Goal: Use online tool/utility: Use online tool/utility

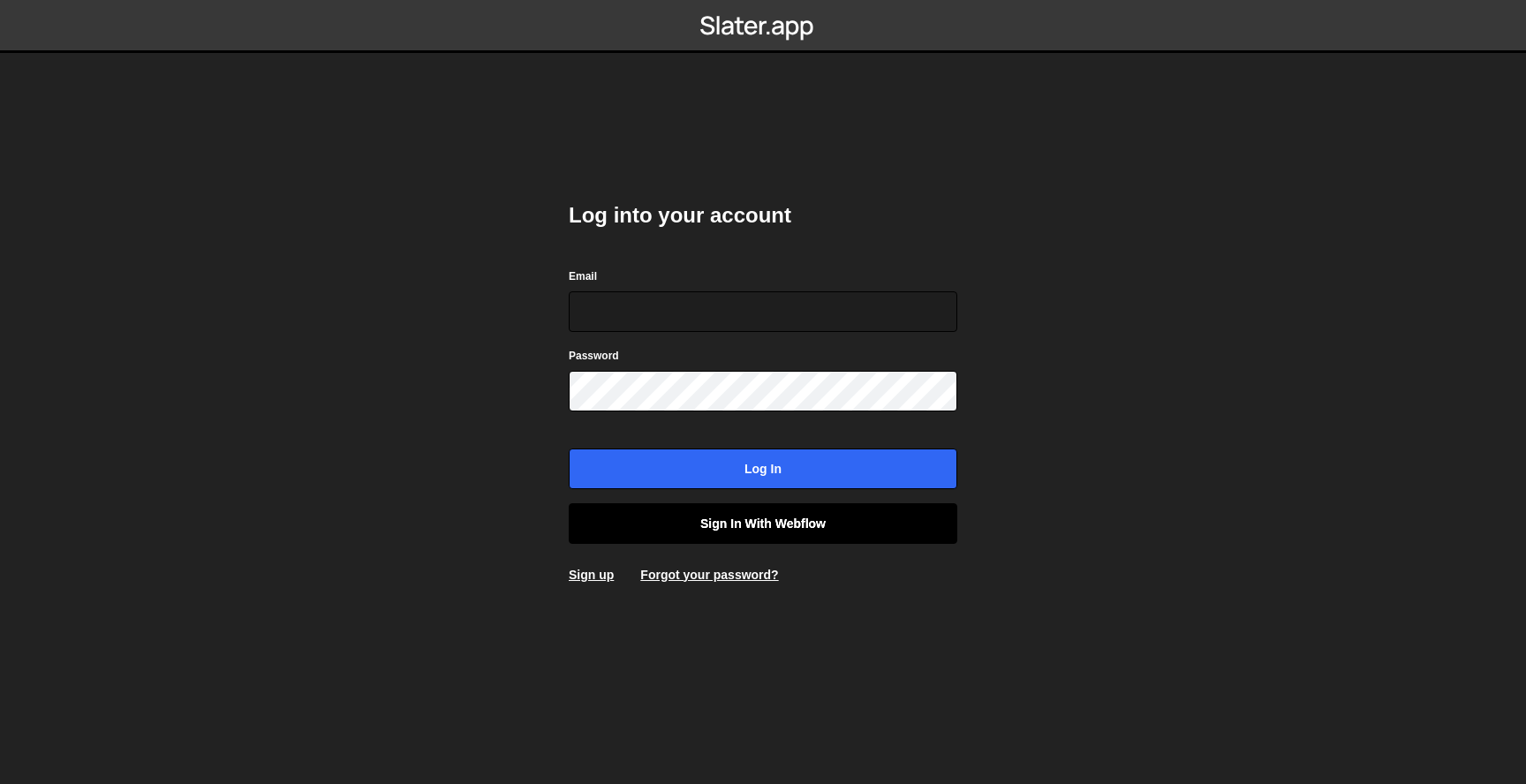
click at [885, 528] on link "Sign in with Webflow" at bounding box center [763, 523] width 389 height 41
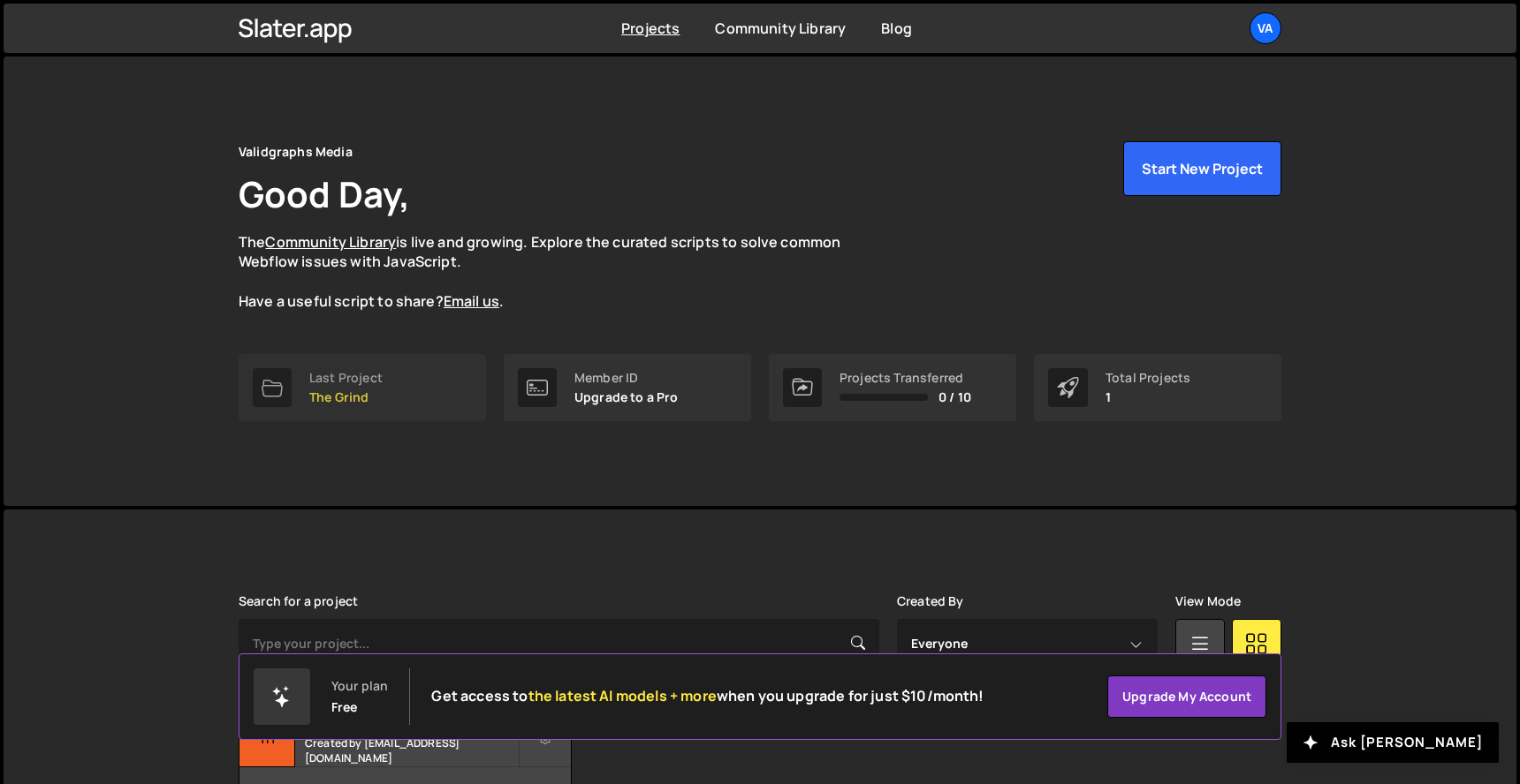
click at [373, 364] on link "Last Project The Grind" at bounding box center [362, 388] width 248 height 67
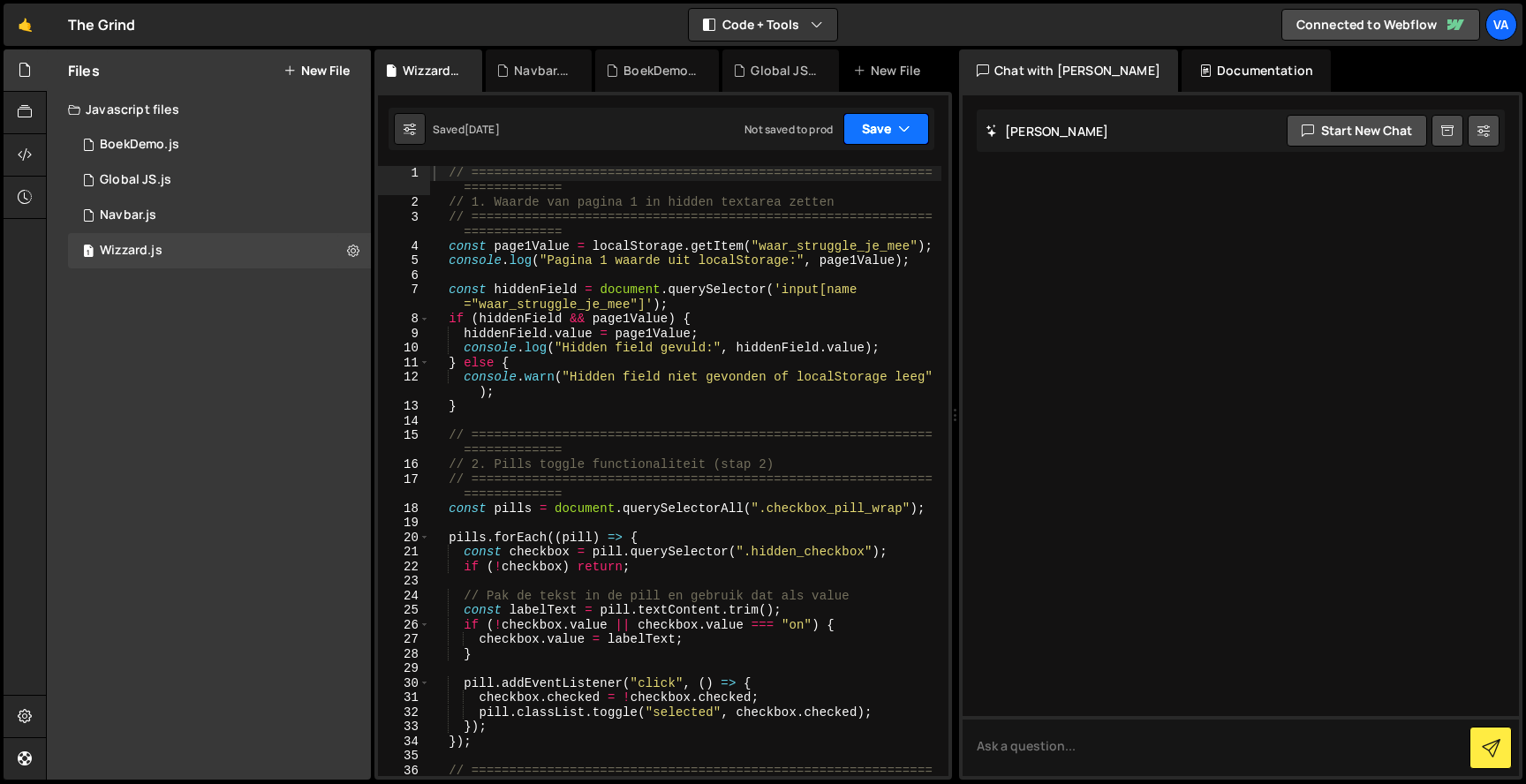
click at [914, 117] on button "Save" at bounding box center [886, 129] width 86 height 32
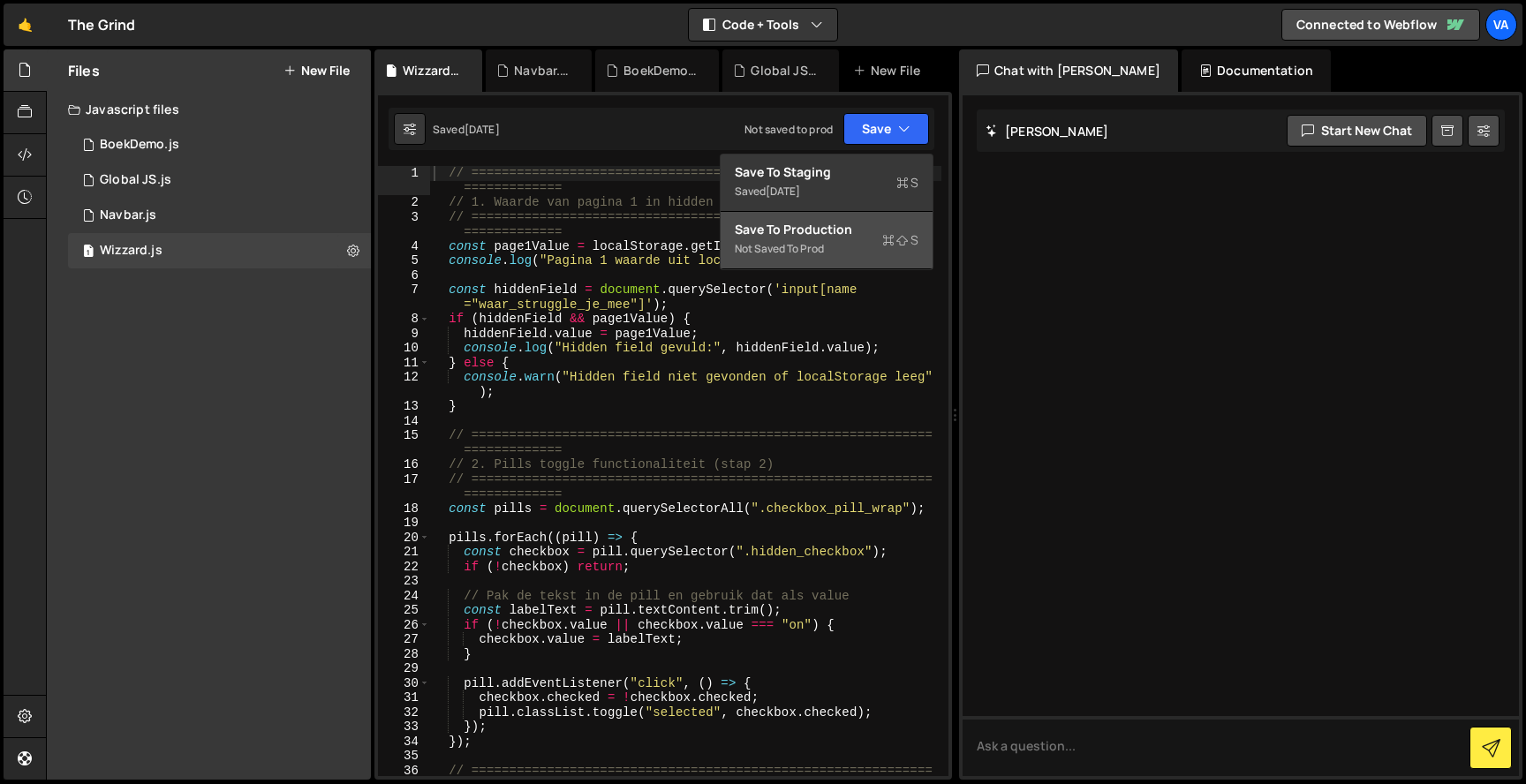
click at [883, 244] on icon at bounding box center [889, 239] width 13 height 17
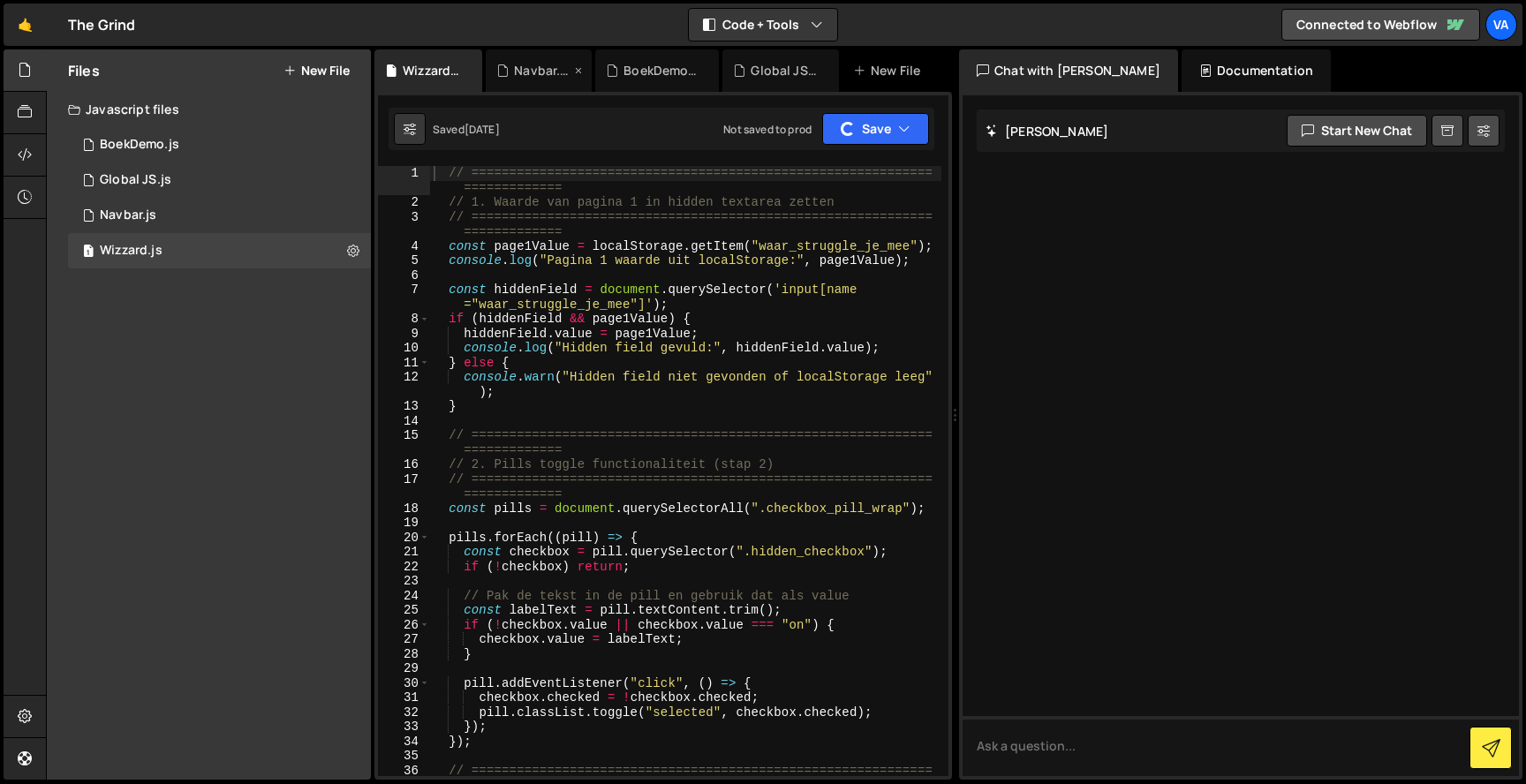
click at [537, 73] on div "Navbar.js" at bounding box center [542, 70] width 56 height 17
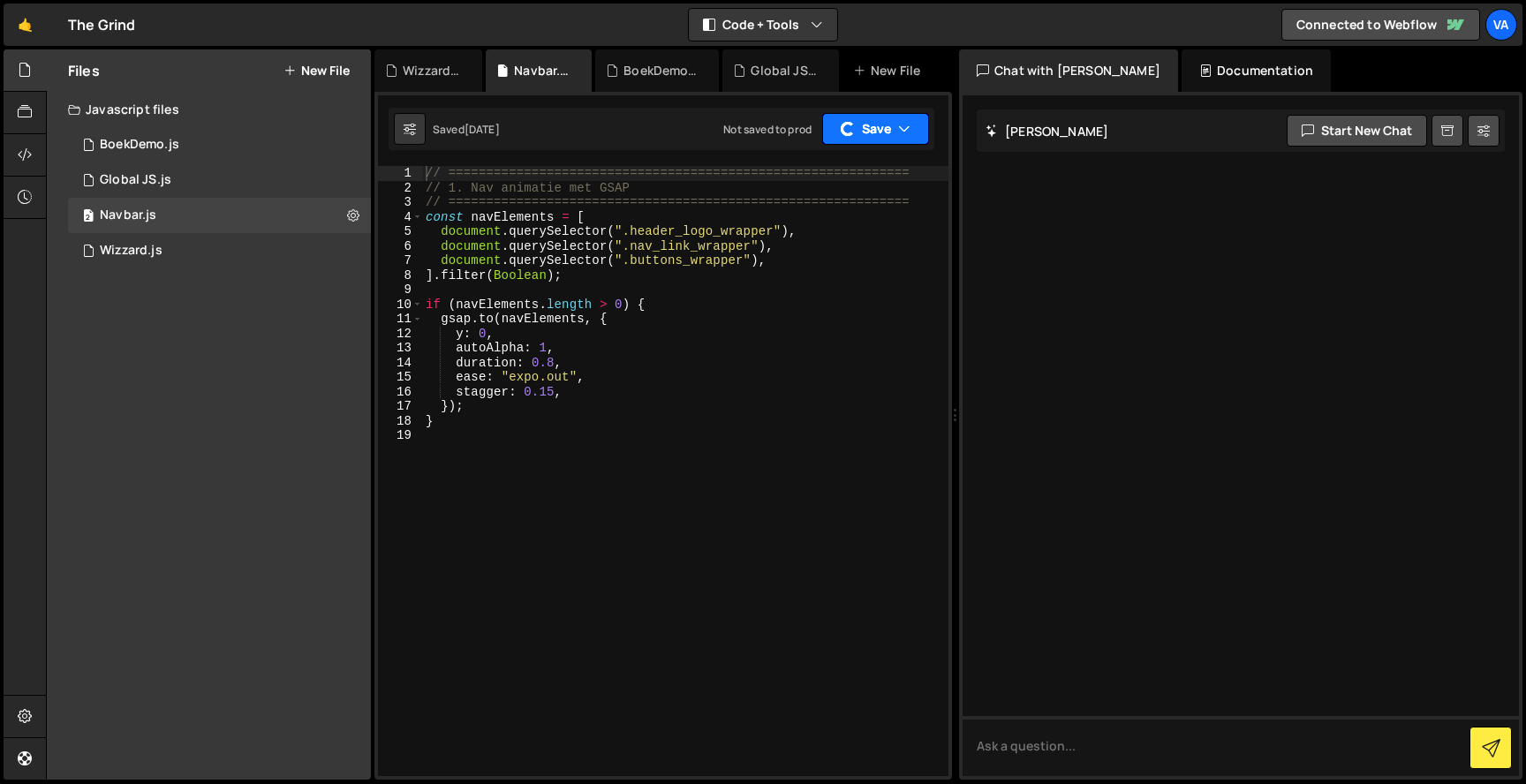
click at [886, 124] on button "Save" at bounding box center [876, 129] width 107 height 32
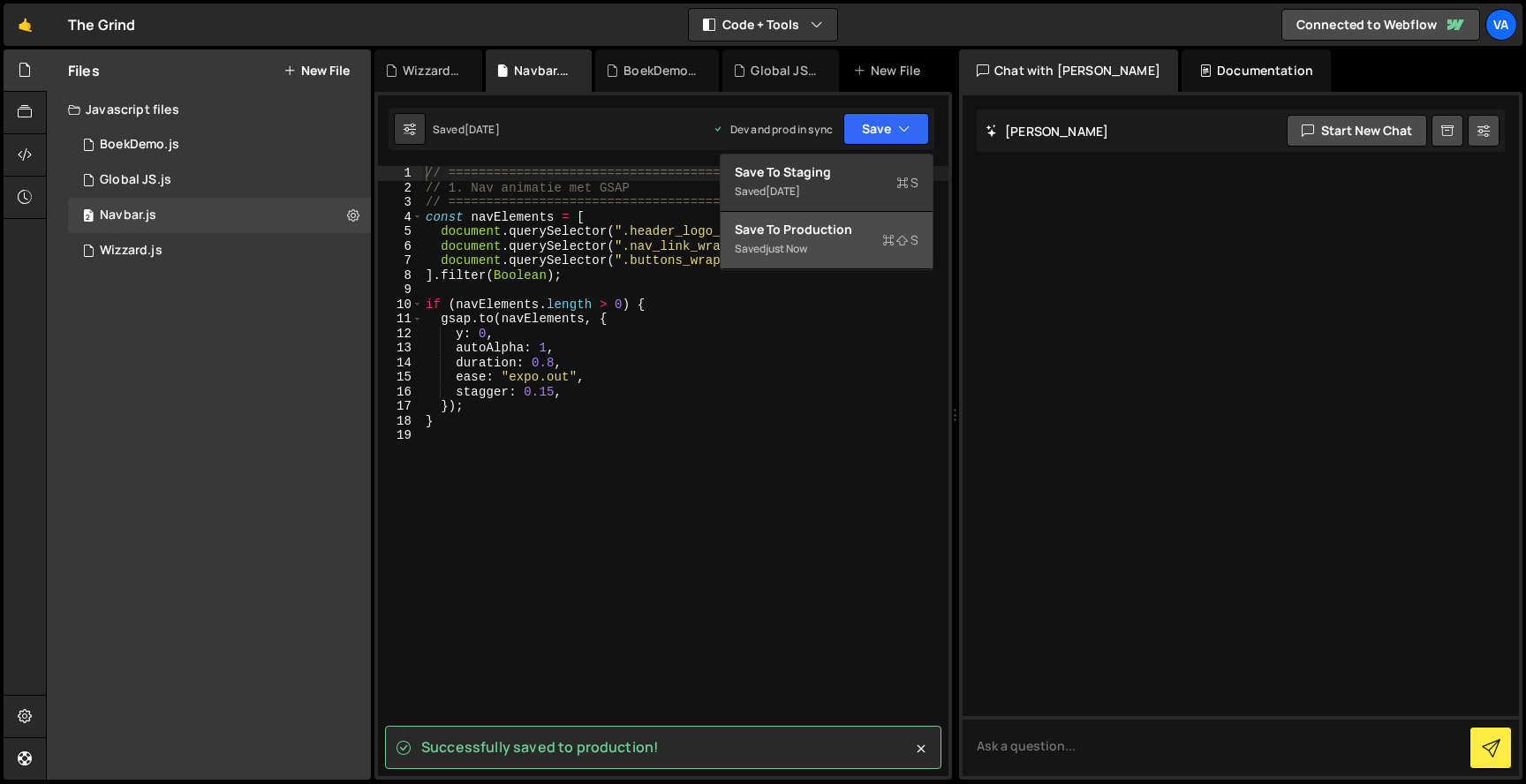
click at [886, 235] on icon at bounding box center [889, 239] width 13 height 17
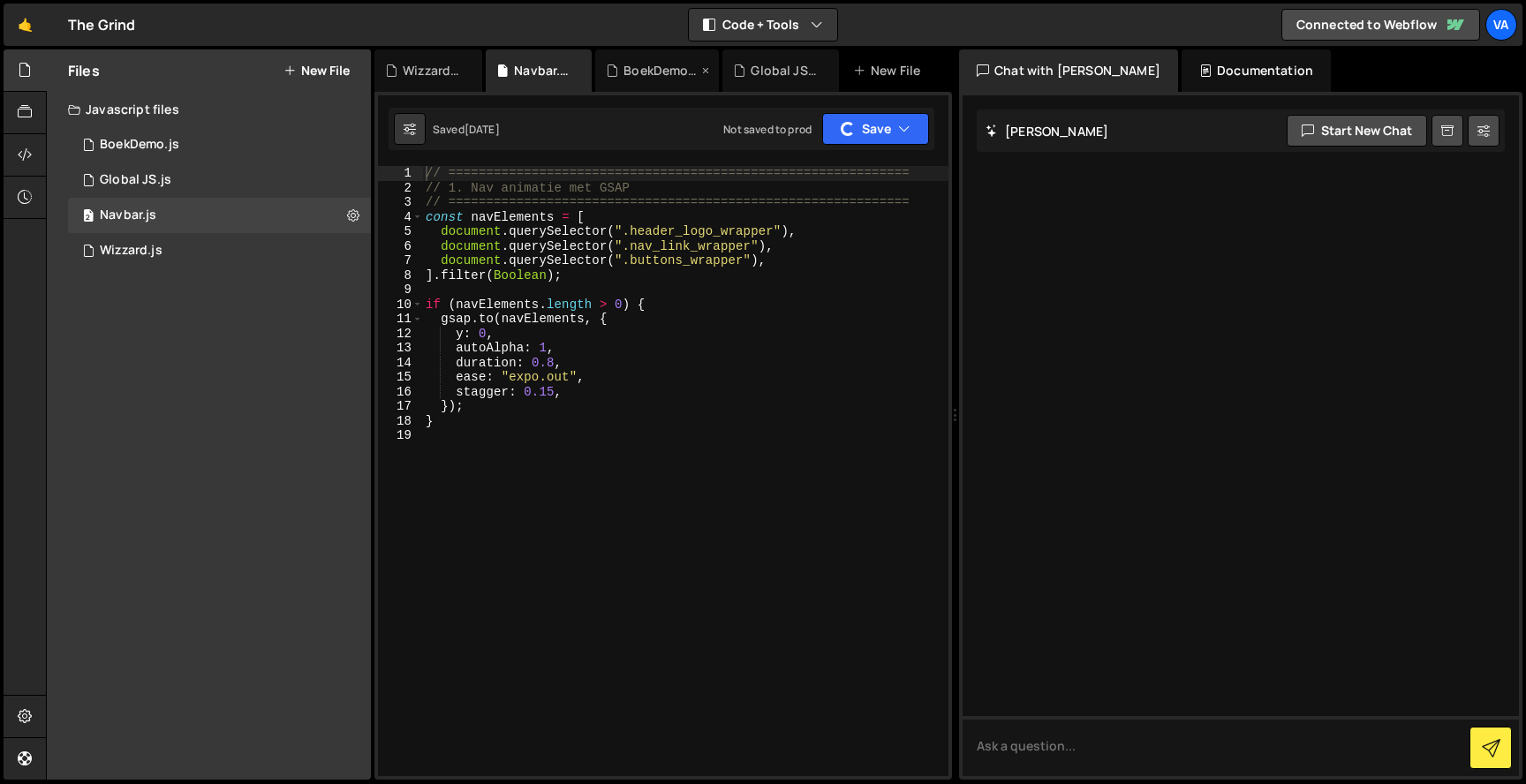
click at [627, 56] on div "BoekDemo.js" at bounding box center [657, 71] width 123 height 43
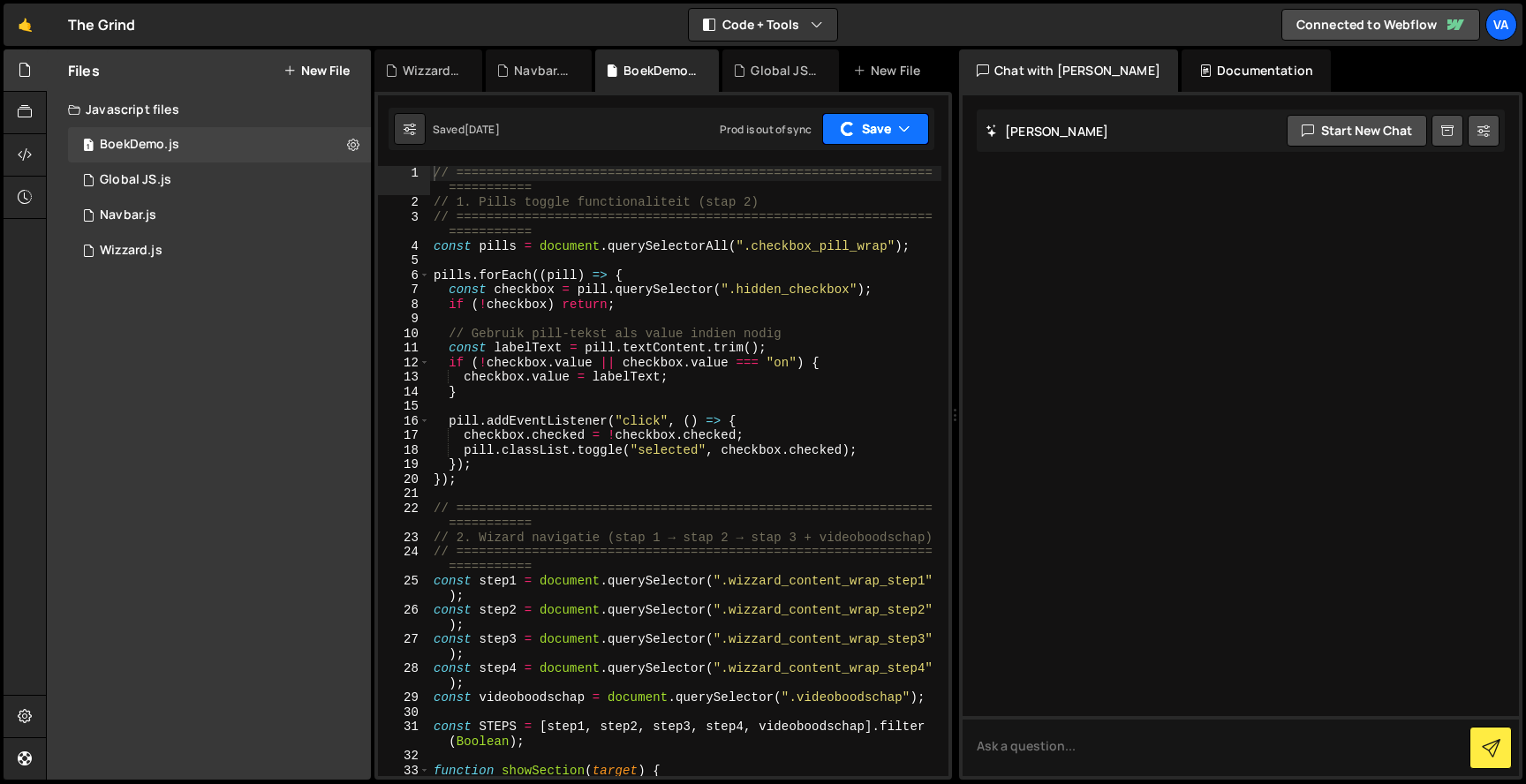
click at [896, 124] on button "Save" at bounding box center [876, 129] width 107 height 32
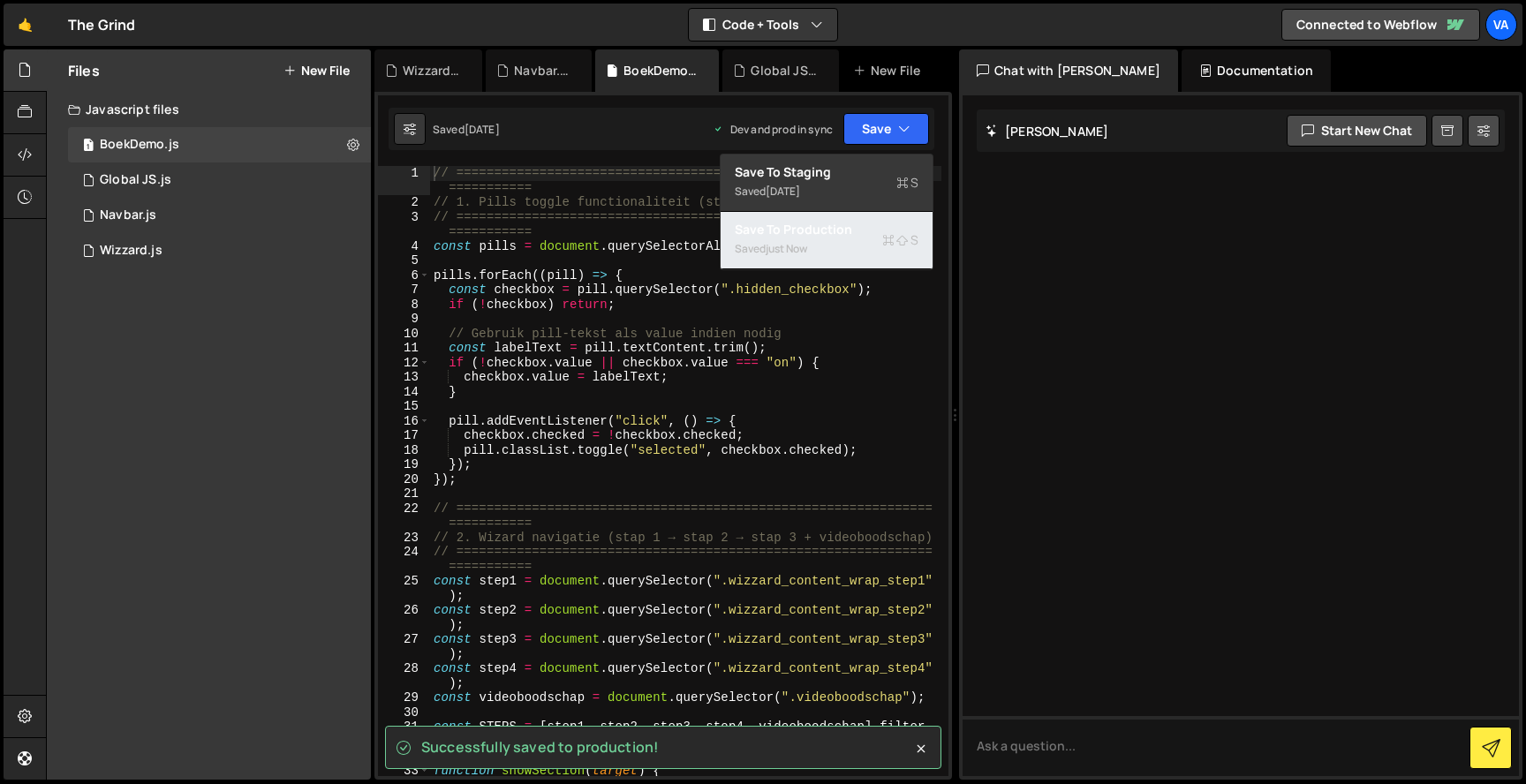
click at [865, 249] on div "Saved just now" at bounding box center [827, 248] width 184 height 21
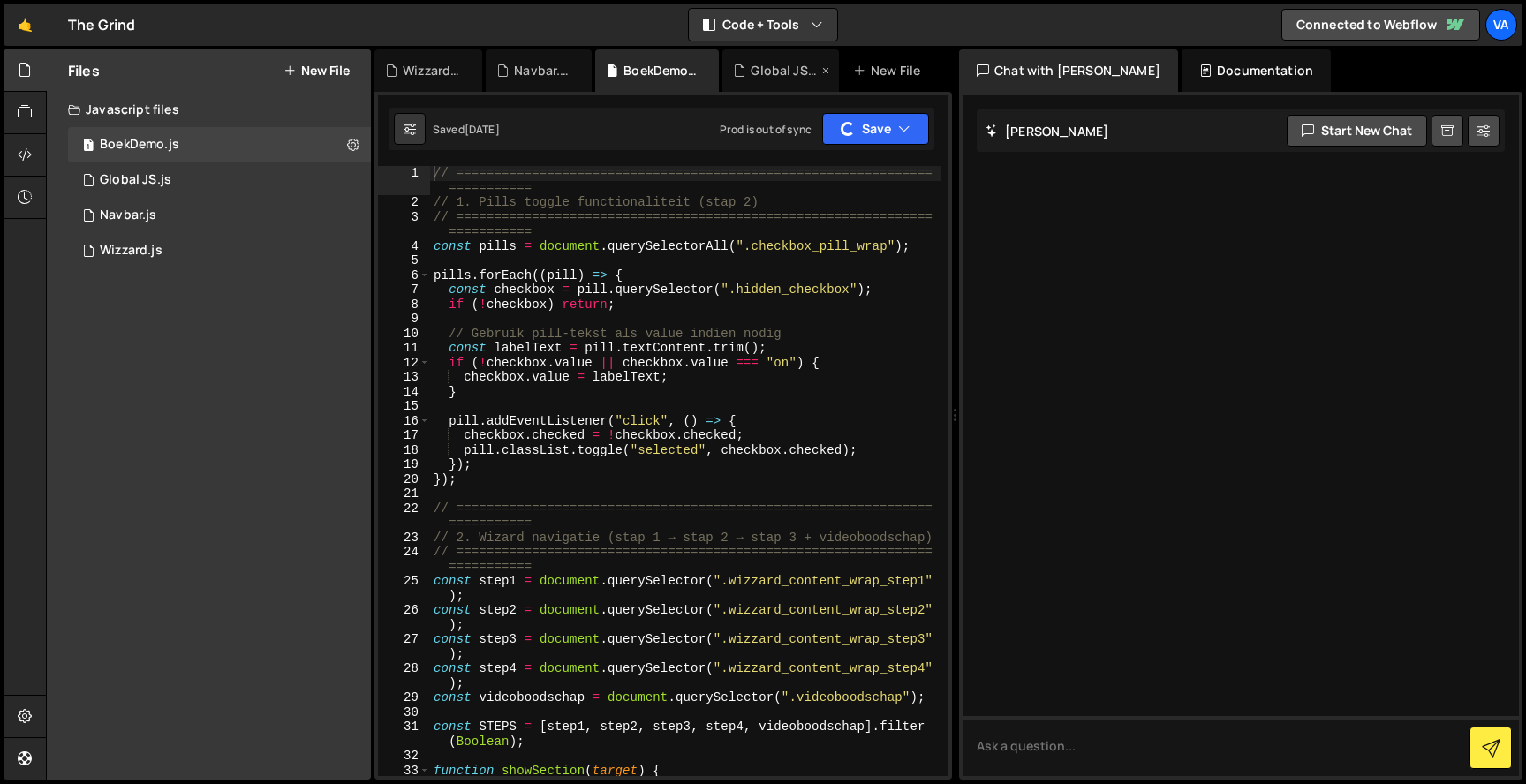
click at [752, 73] on div "Global JS.js" at bounding box center [784, 70] width 67 height 17
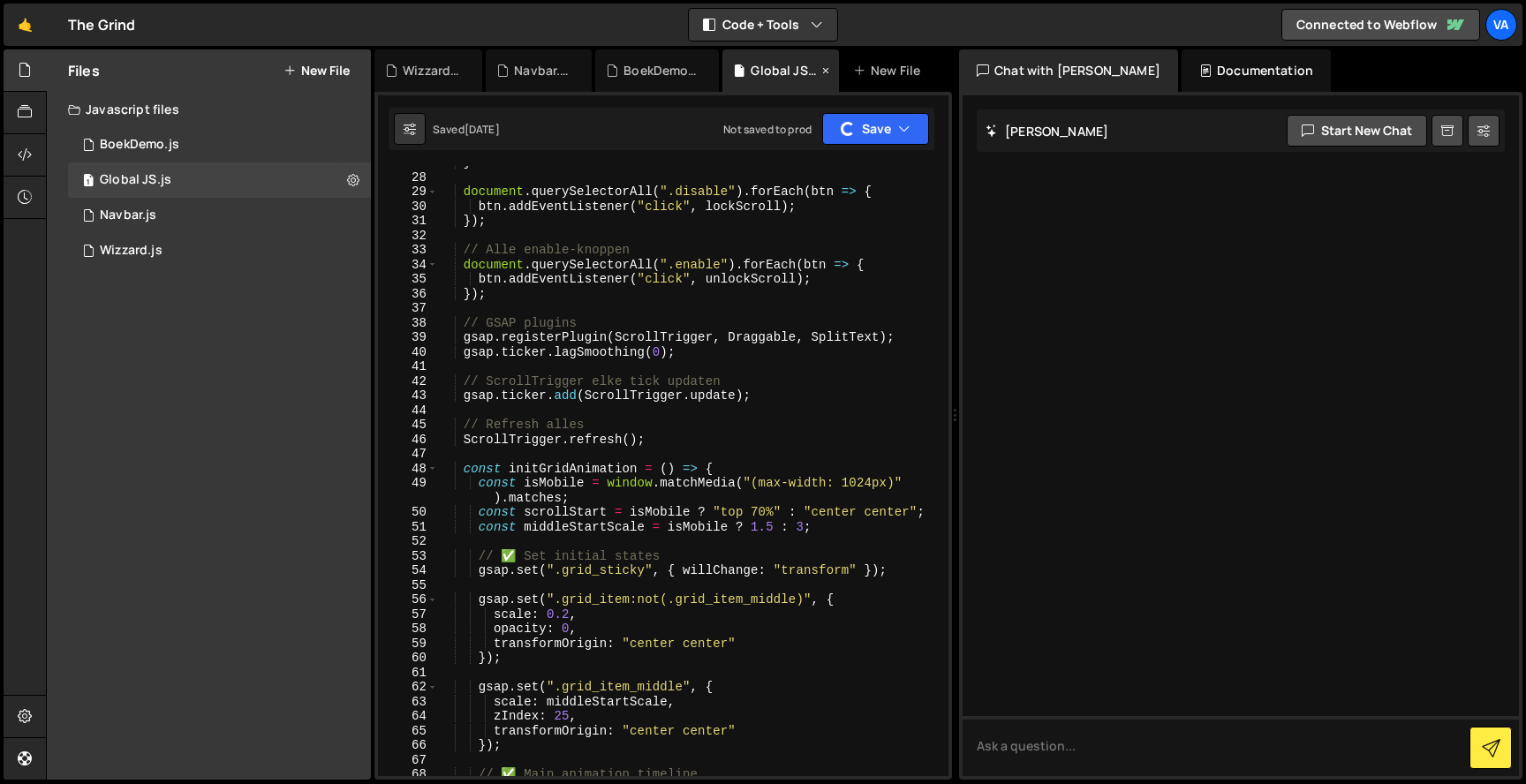
scroll to position [419, 0]
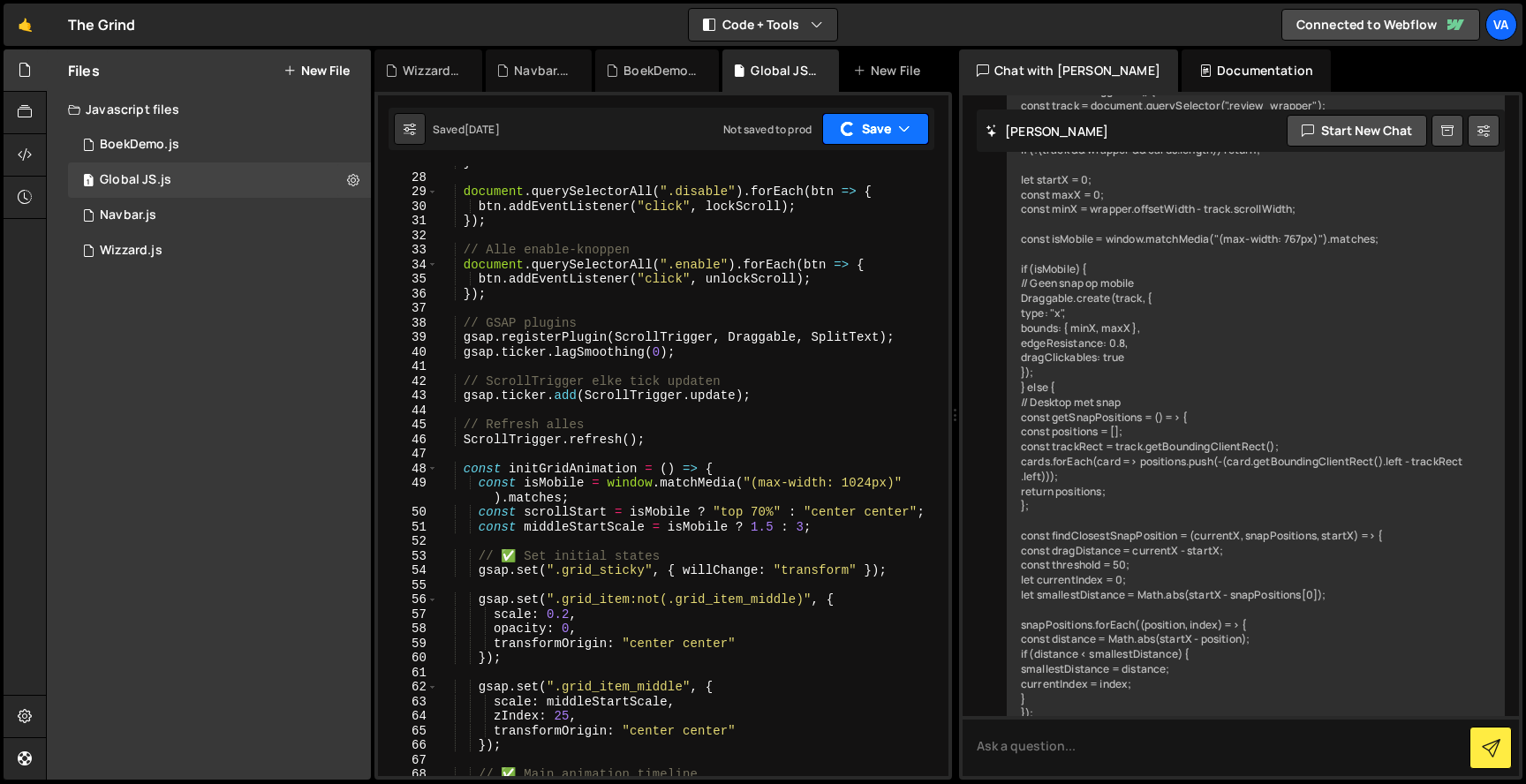
click at [900, 142] on button "Save" at bounding box center [876, 129] width 107 height 32
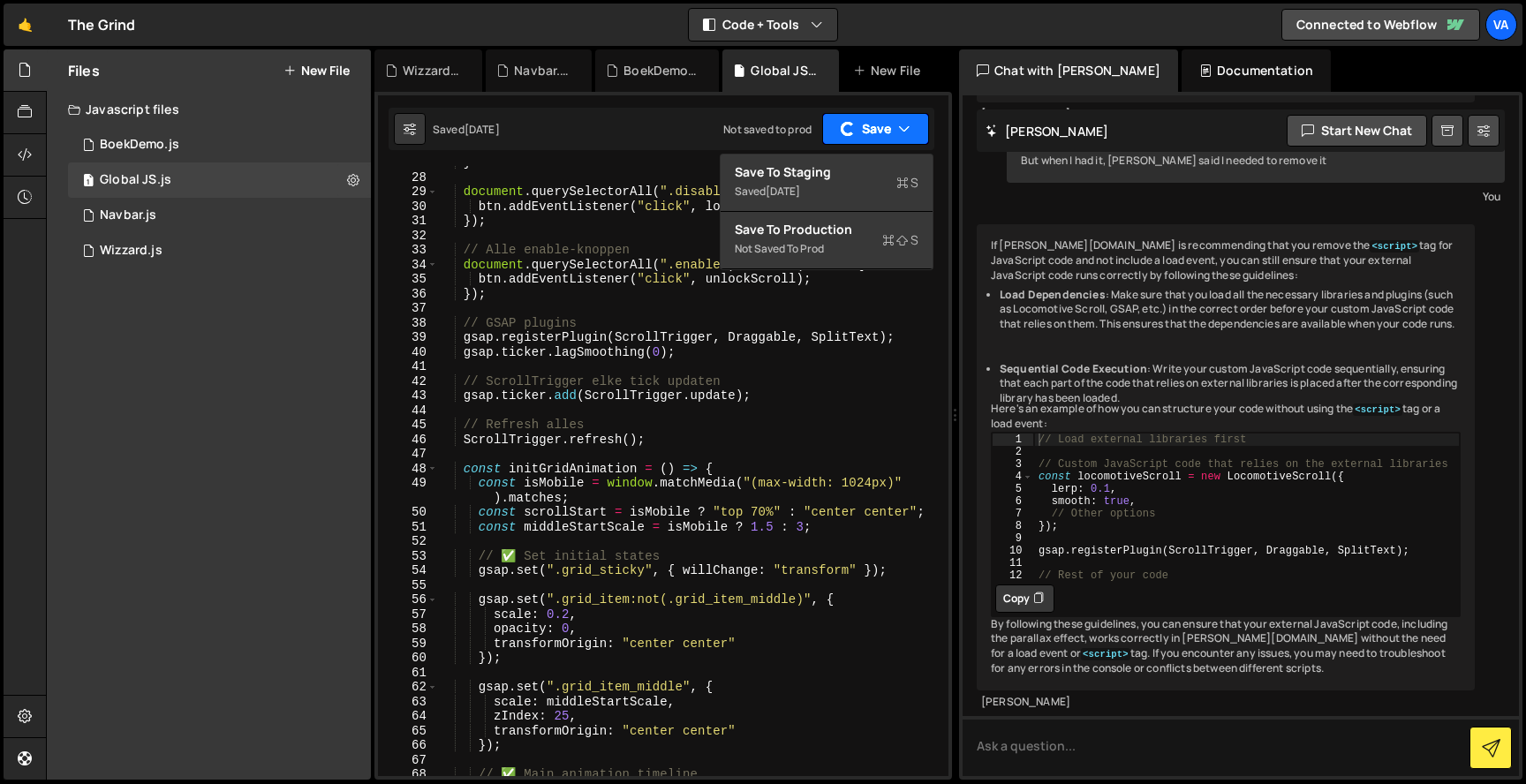
scroll to position [7326, 0]
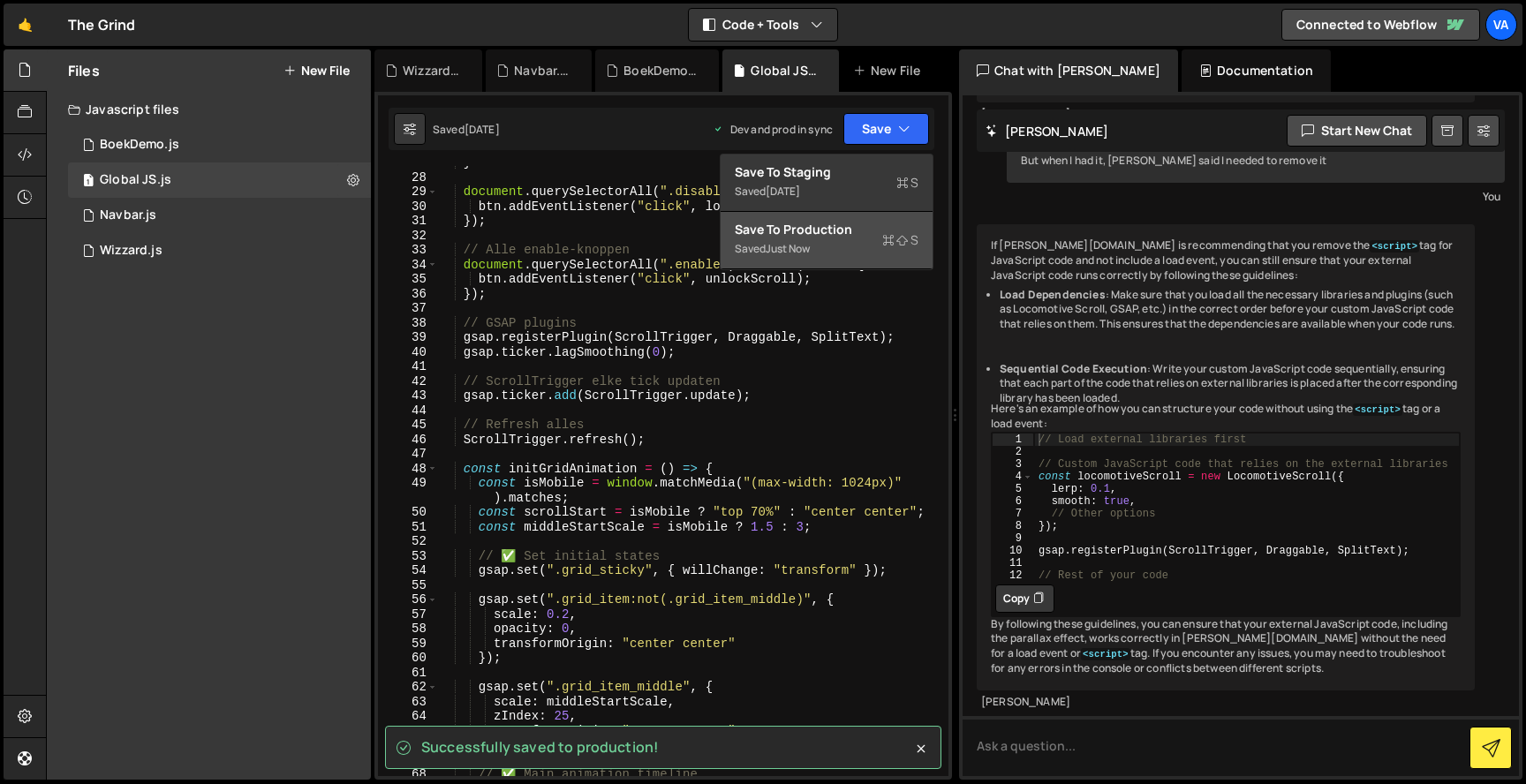
click at [865, 252] on div "Saved just now" at bounding box center [827, 248] width 184 height 21
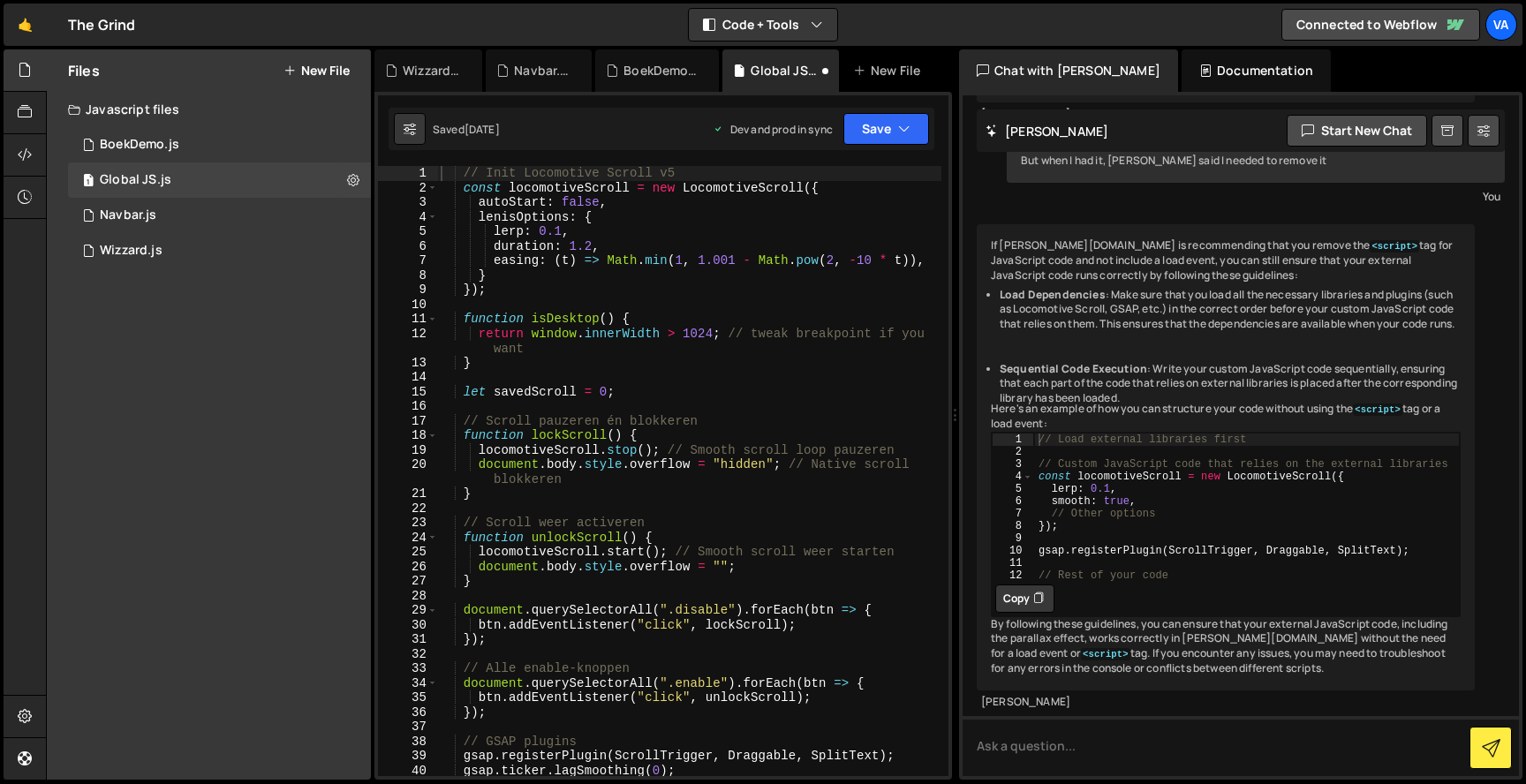
scroll to position [0, 0]
